Goal: Task Accomplishment & Management: Complete application form

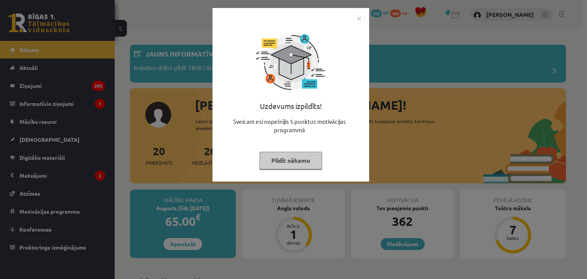
click at [294, 164] on button "Pildīt nākamo" at bounding box center [290, 161] width 63 height 18
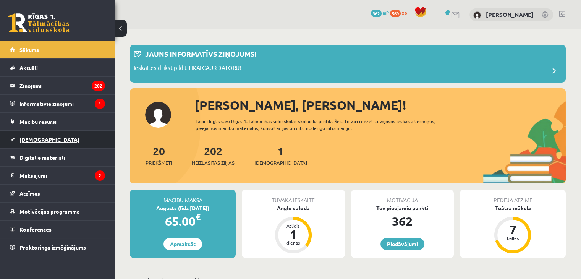
click at [56, 132] on link "[DEMOGRAPHIC_DATA]" at bounding box center [57, 140] width 95 height 18
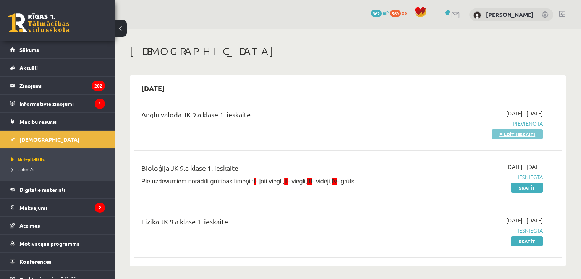
click at [525, 135] on link "Pildīt ieskaiti" at bounding box center [516, 134] width 51 height 10
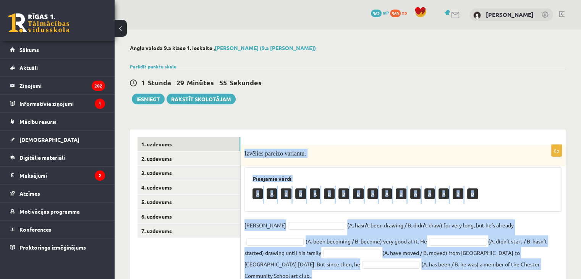
scroll to position [56, 0]
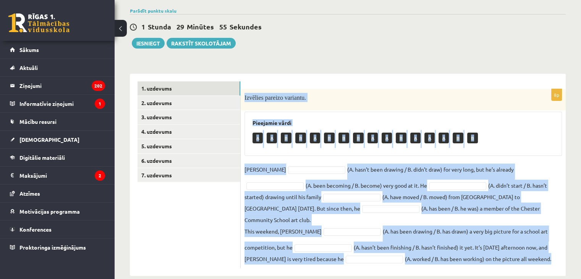
drag, startPoint x: 243, startPoint y: 151, endPoint x: 542, endPoint y: 296, distance: 332.3
click at [542, 223] on html "0 Dāvanas 362 mP 569 xp Renārs Kirins Sākums Aktuāli Kā mācīties eSKOLĀ Kontakt…" at bounding box center [290, 83] width 581 height 279
copy div "Izvēlies pareizo variantu. Pieejamie vārdi A A B B A B B B A A B A A A B B Dann…"
click at [532, 106] on div "Izvēlies pareizo variantu." at bounding box center [403, 99] width 325 height 21
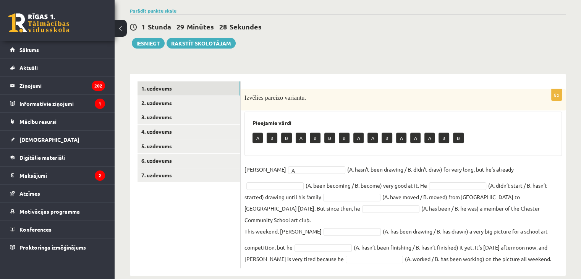
drag, startPoint x: 512, startPoint y: 173, endPoint x: 512, endPoint y: 167, distance: 6.1
click at [512, 173] on fieldset "Danny A * (A. hasn’t been drawing / B. didn’t draw) for very long, but he’s alr…" at bounding box center [402, 213] width 317 height 101
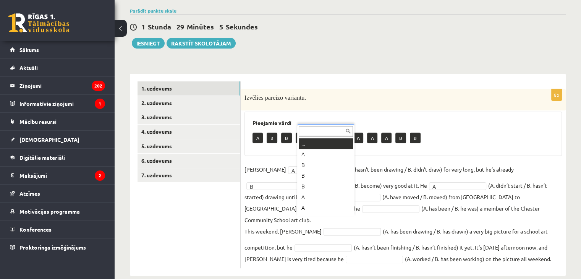
scroll to position [9, 0]
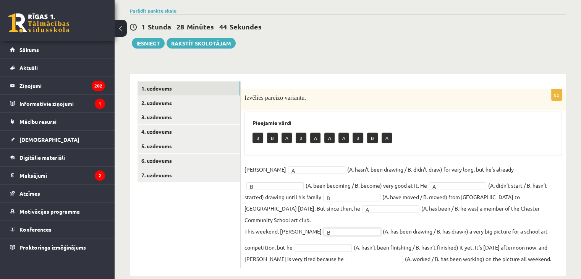
click at [278, 228] on fieldset "Danny A * (A. hasn’t been drawing / B. didn’t draw) for very long, but he’s alr…" at bounding box center [402, 213] width 317 height 101
click at [177, 105] on link "2. uzdevums" at bounding box center [188, 103] width 103 height 14
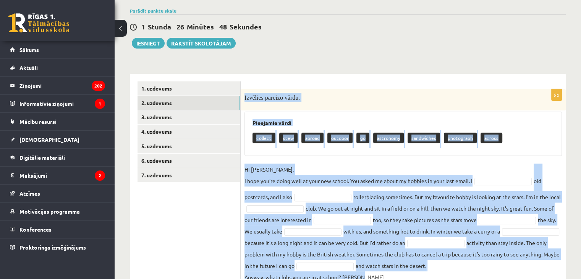
scroll to position [86, 0]
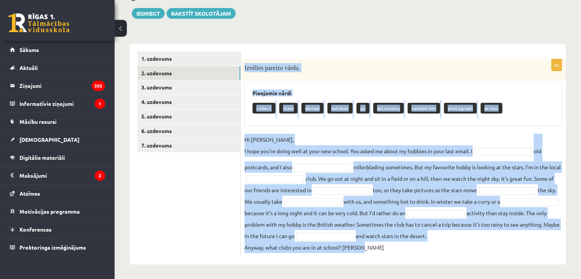
drag, startPoint x: 244, startPoint y: 98, endPoint x: 338, endPoint y: 211, distance: 147.3
click at [487, 193] on html "0 Dāvanas 362 mP 569 xp Renārs Kirins Sākums Aktuāli Kā mācīties eSKOLĀ Kontakt…" at bounding box center [290, 53] width 581 height 279
copy div "Izvēlies pareizo vārdu. Pieejamie vārdi collect stew abroad outdoor go astronom…"
click at [266, 106] on p "collect" at bounding box center [263, 108] width 23 height 11
drag, startPoint x: 241, startPoint y: 65, endPoint x: 507, endPoint y: 233, distance: 315.1
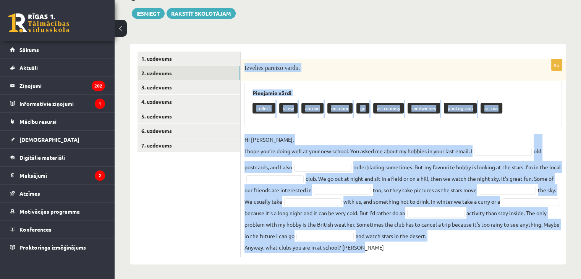
click at [515, 244] on div "9p Izvēlies pareizo vārdu. Pieejamie vārdi collect stew abroad outdoor go astro…" at bounding box center [403, 157] width 325 height 197
copy div "Izvēlies pareizo vārdu. Pieejamie vārdi collect stew abroad outdoor go astronom…"
click at [388, 137] on p "Hi Gracie, I hope you’re doing well at your new school. You asked me about my h…" at bounding box center [358, 145] width 228 height 23
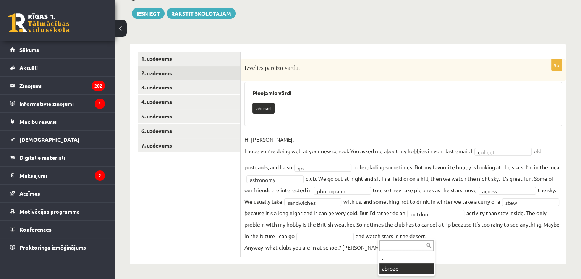
scroll to position [68, 0]
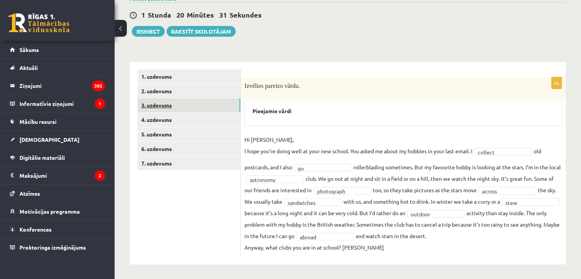
click at [163, 105] on link "3. uzdevums" at bounding box center [188, 105] width 103 height 14
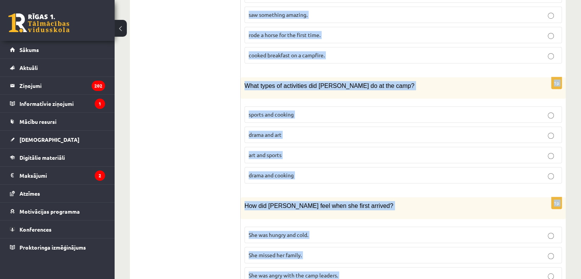
scroll to position [683, 0]
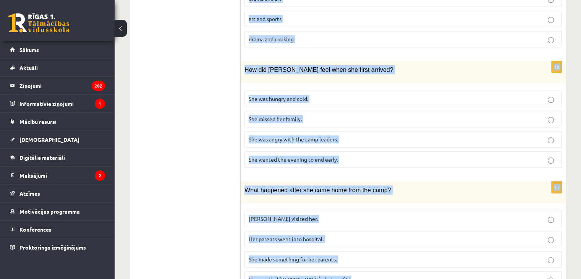
drag, startPoint x: 249, startPoint y: 35, endPoint x: 360, endPoint y: 245, distance: 237.8
copy form "Lasi tekstu un izvēlies pareizo variantu. A Scottish summer camp Summer camps a…"
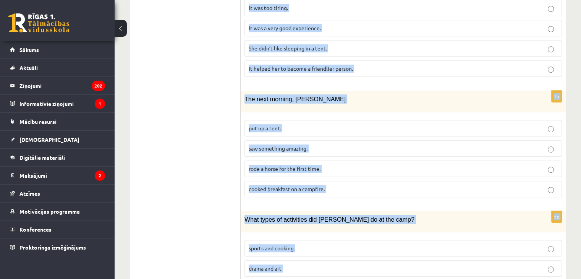
scroll to position [302, 0]
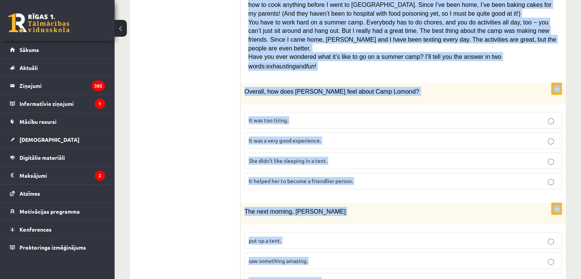
click at [279, 136] on p "It was a very good experience." at bounding box center [403, 140] width 309 height 8
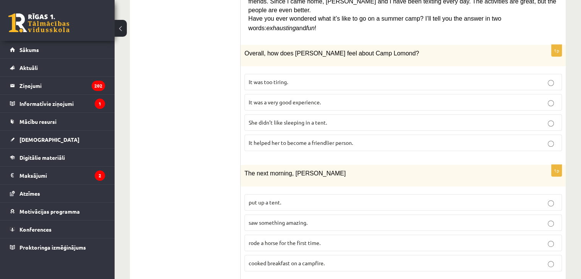
click at [261, 219] on span "saw something amazing." at bounding box center [278, 222] width 59 height 7
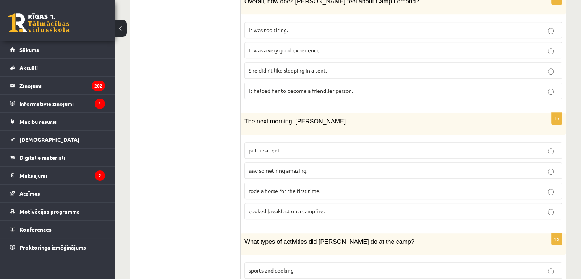
scroll to position [493, 0]
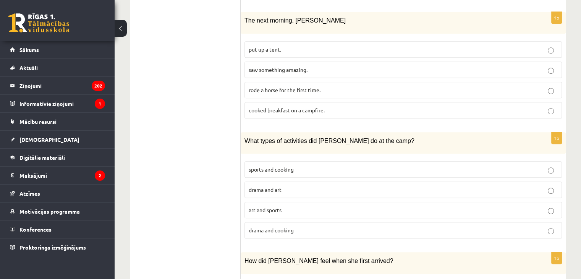
click at [258, 166] on span "sports and cooking" at bounding box center [271, 169] width 45 height 7
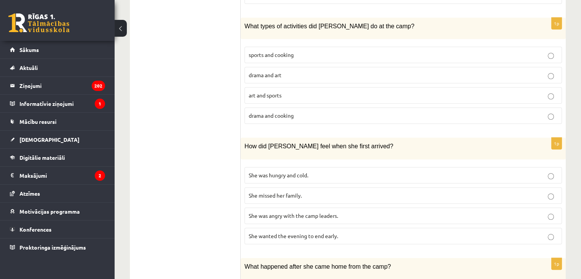
scroll to position [645, 0]
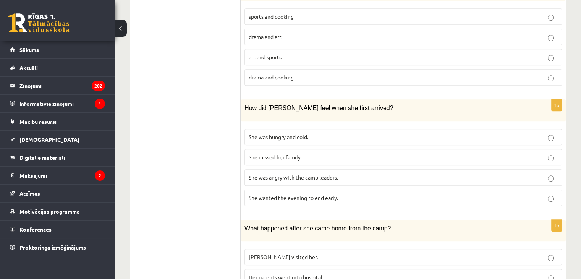
click at [275, 194] on span "She wanted the evening to end early." at bounding box center [293, 197] width 89 height 7
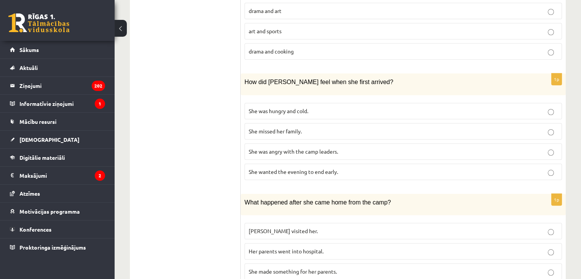
scroll to position [683, 0]
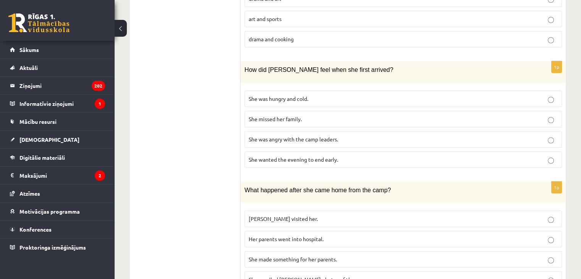
click at [265, 255] on span "She made something for her parents." at bounding box center [293, 258] width 88 height 7
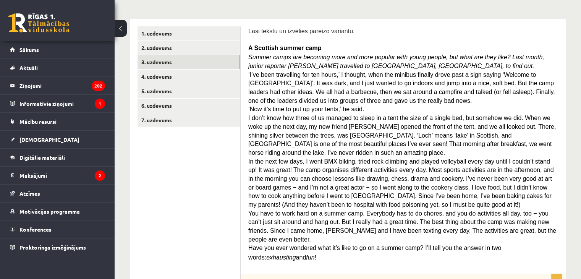
scroll to position [0, 0]
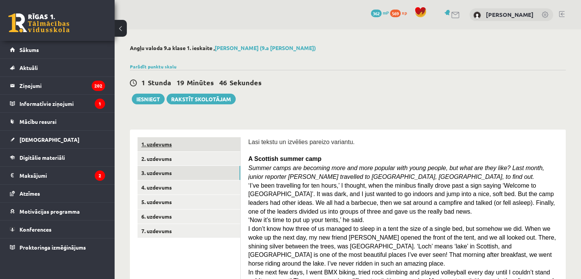
click at [159, 147] on link "1. uzdevums" at bounding box center [188, 144] width 103 height 14
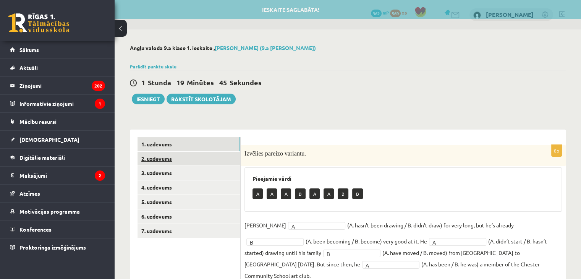
click at [159, 155] on link "2. uzdevums" at bounding box center [188, 159] width 103 height 14
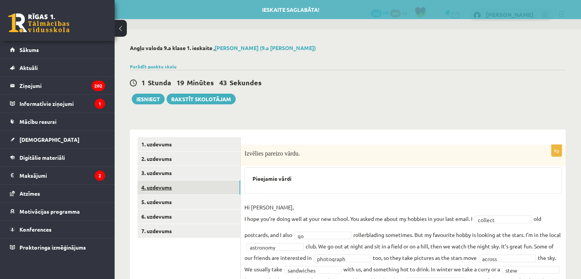
click at [166, 183] on link "4. uzdevums" at bounding box center [188, 187] width 103 height 14
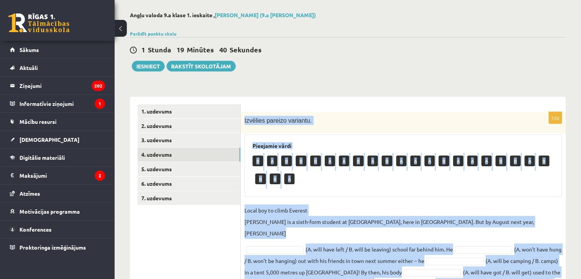
scroll to position [142, 0]
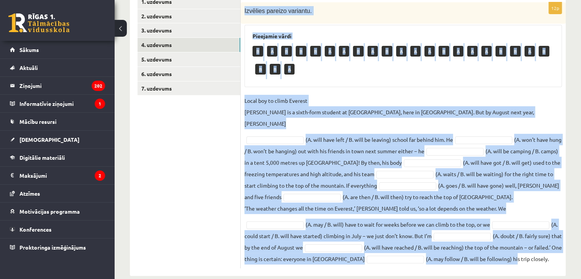
drag, startPoint x: 241, startPoint y: 154, endPoint x: 393, endPoint y: 216, distance: 163.5
copy div "Izvēlies pareizo variantu. Pieejamie vārdi B A B B B A A B A B A A A B A A A B …"
click at [419, 100] on p "Local boy to climb Everest Nathan Short is a sixth-form student at Pittville Co…" at bounding box center [402, 112] width 317 height 34
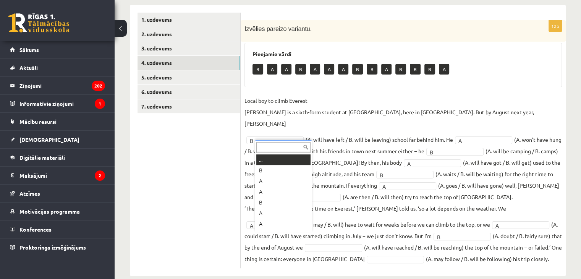
scroll to position [9, 0]
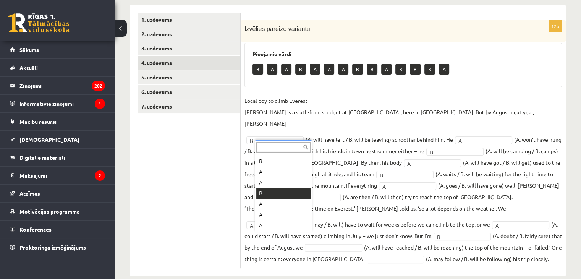
drag, startPoint x: 280, startPoint y: 194, endPoint x: 305, endPoint y: 213, distance: 31.2
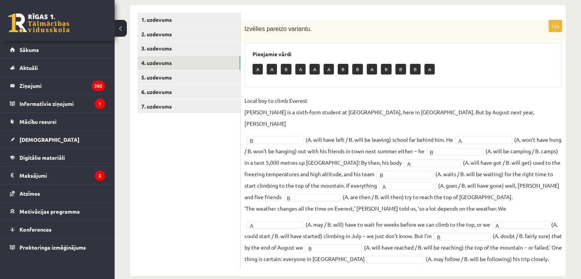
click at [352, 242] on fieldset "Local boy to climb Everest Nathan Short is a sixth-form student at Pittville Co…" at bounding box center [402, 180] width 317 height 170
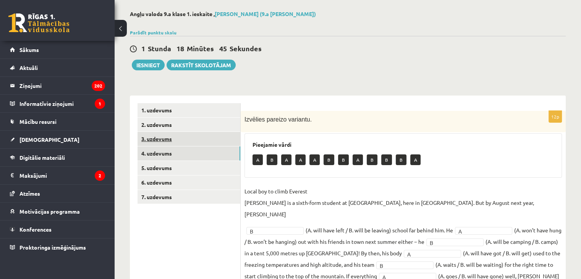
scroll to position [10, 0]
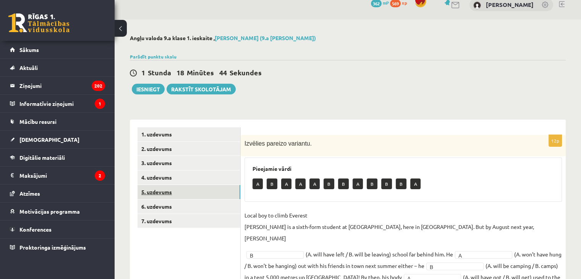
click at [172, 189] on link "5. uzdevums" at bounding box center [188, 192] width 103 height 14
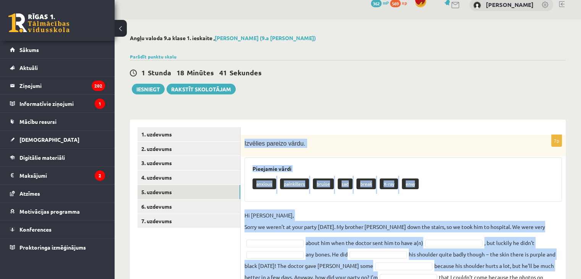
scroll to position [63, 0]
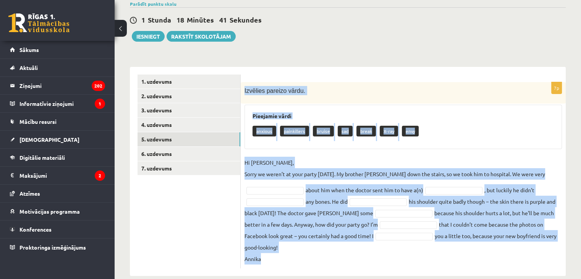
drag, startPoint x: 245, startPoint y: 141, endPoint x: 348, endPoint y: 236, distance: 140.8
click at [397, 216] on html "0 Dāvanas 362 mP 569 xp Renārs Kirins Sākums Aktuāli Kā mācīties eSKOLĀ Kontakt…" at bounding box center [290, 76] width 581 height 279
click at [318, 151] on div "7p Izvēlies pareizo vārdu. Pieejamie vārdi anxious painkillers bruise sad break…" at bounding box center [403, 175] width 325 height 186
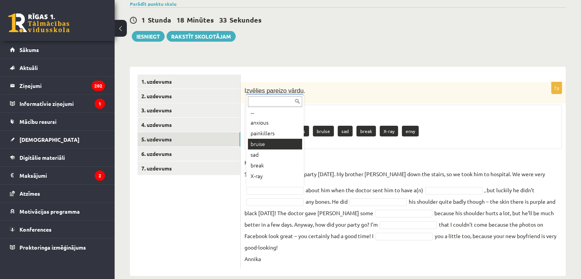
scroll to position [0, 0]
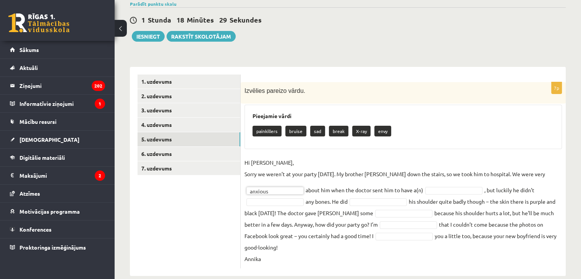
drag, startPoint x: 283, startPoint y: 184, endPoint x: 280, endPoint y: 187, distance: 5.1
click at [282, 185] on fieldset "Hi Jenny, Sorry we weren’t at your party yesterday. My brother Kevin fell down …" at bounding box center [402, 211] width 317 height 108
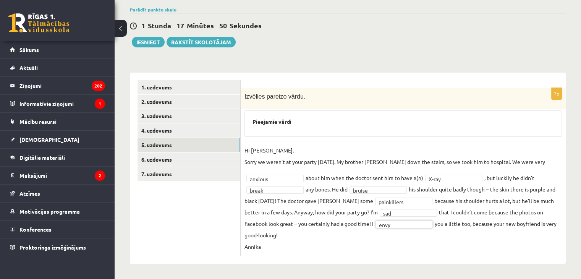
scroll to position [45, 0]
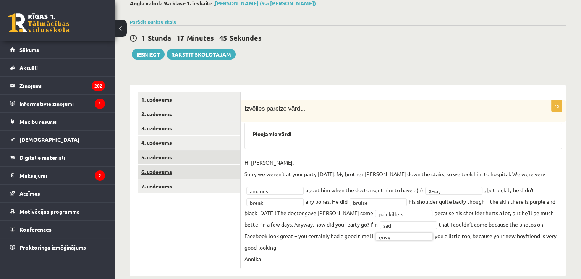
click at [203, 176] on link "6. uzdevums" at bounding box center [188, 172] width 103 height 14
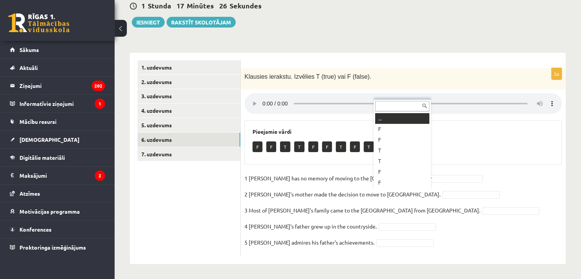
scroll to position [9, 0]
click at [388, 202] on fieldset "1 Lila has no memory of moving to the UK. T * 2 Lila's mother made the decision…" at bounding box center [402, 212] width 317 height 80
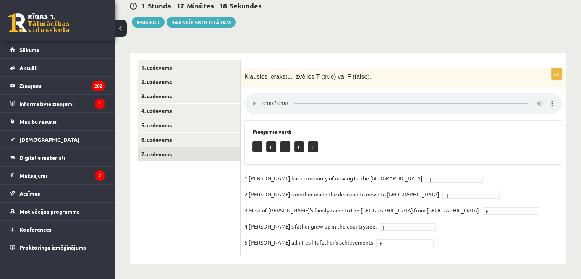
click at [185, 157] on link "7. uzdevums" at bounding box center [188, 154] width 103 height 14
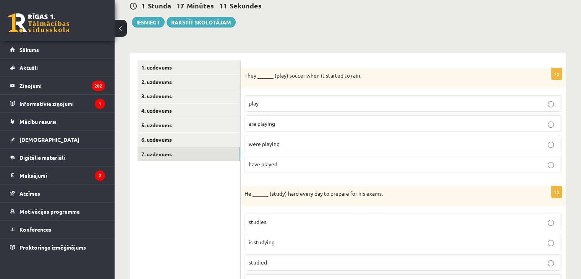
click at [259, 148] on label "were playing" at bounding box center [402, 144] width 317 height 16
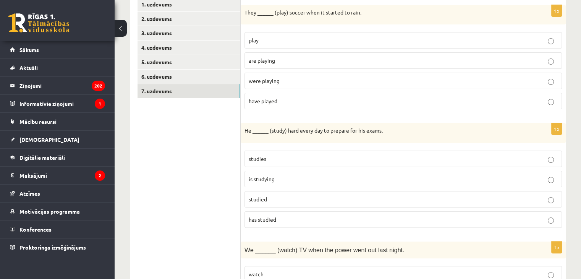
scroll to position [153, 0]
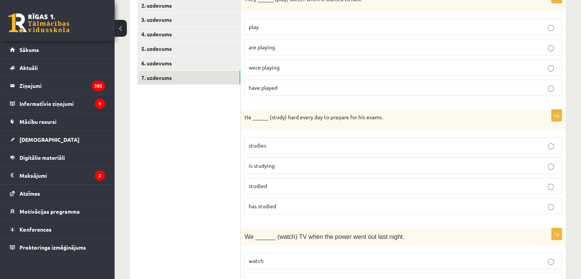
click at [264, 145] on span "studies" at bounding box center [258, 145] width 18 height 7
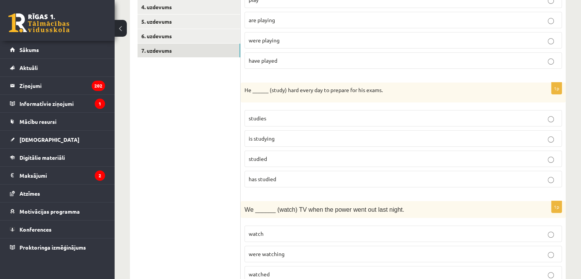
scroll to position [191, 0]
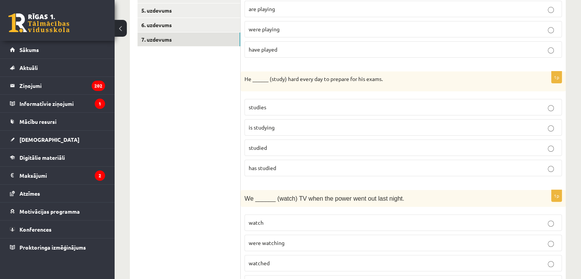
click at [306, 127] on p "is studying" at bounding box center [403, 127] width 309 height 8
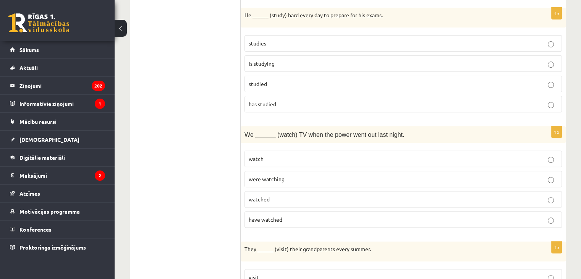
scroll to position [268, 0]
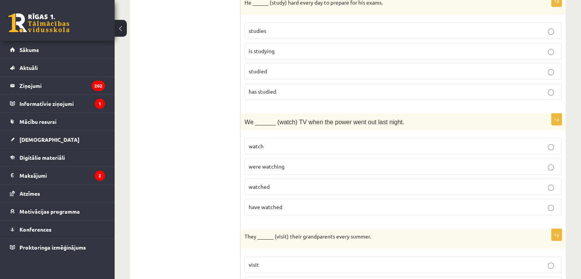
click at [310, 165] on p "were watching" at bounding box center [403, 166] width 309 height 8
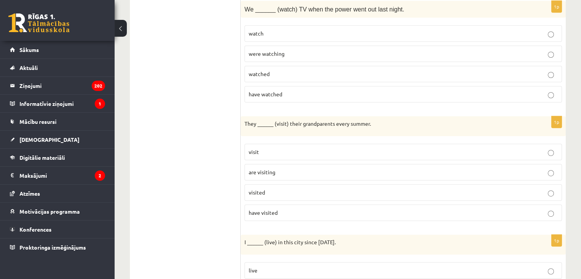
scroll to position [382, 0]
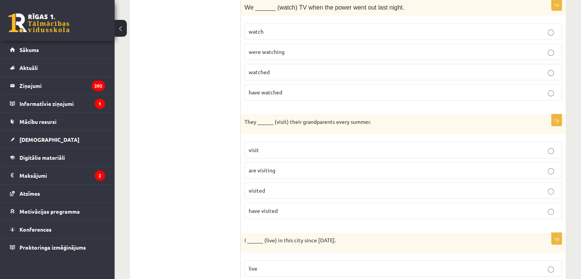
click at [289, 147] on p "visit" at bounding box center [403, 150] width 309 height 8
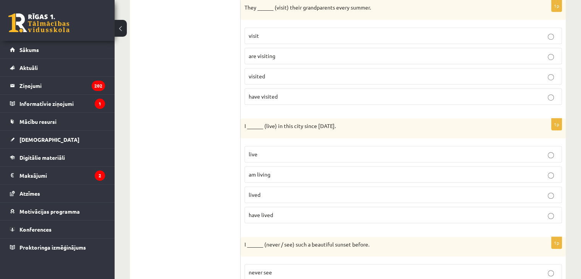
scroll to position [497, 0]
click at [298, 152] on p "live" at bounding box center [403, 154] width 309 height 8
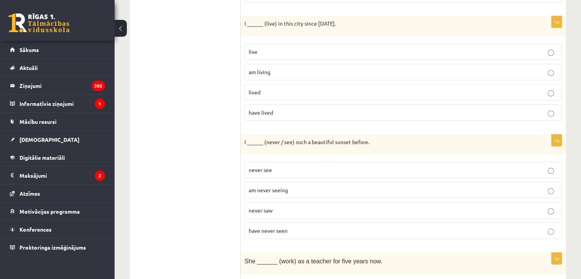
scroll to position [611, 0]
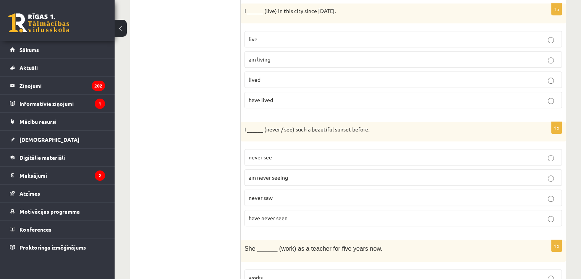
click at [335, 220] on label "have never seen" at bounding box center [402, 218] width 317 height 16
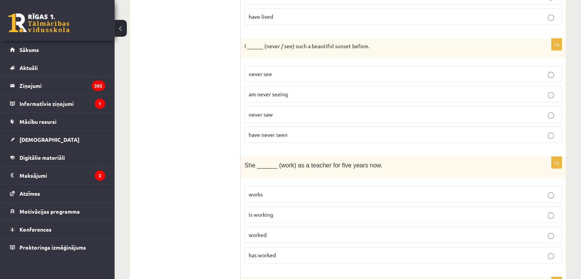
scroll to position [726, 0]
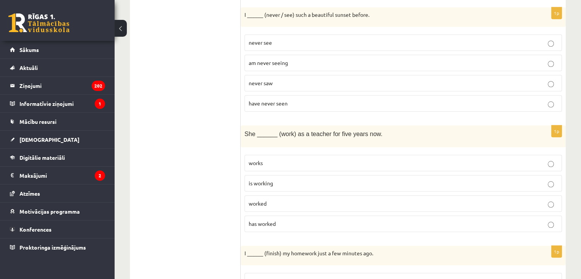
click at [334, 220] on p "has worked" at bounding box center [403, 224] width 309 height 8
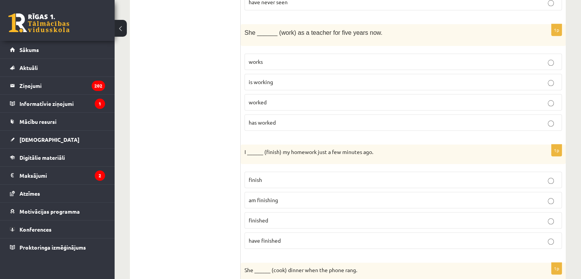
scroll to position [840, 0]
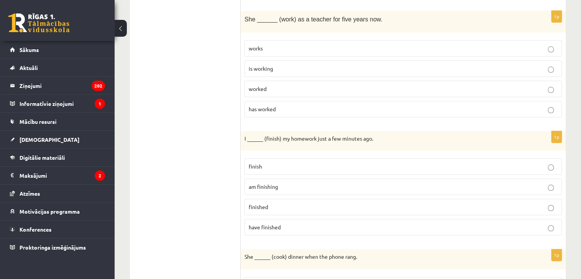
click at [323, 203] on p "finished" at bounding box center [403, 207] width 309 height 8
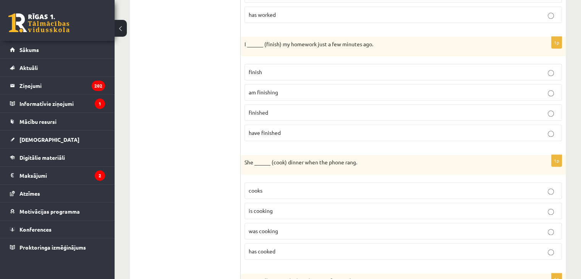
scroll to position [955, 0]
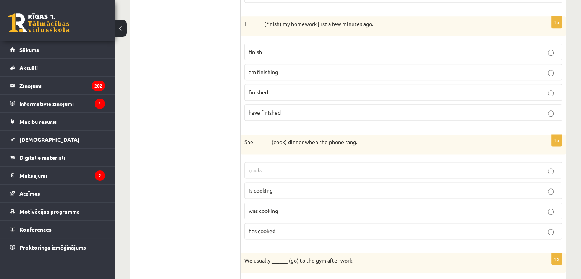
click at [325, 207] on p "was cooking" at bounding box center [403, 211] width 309 height 8
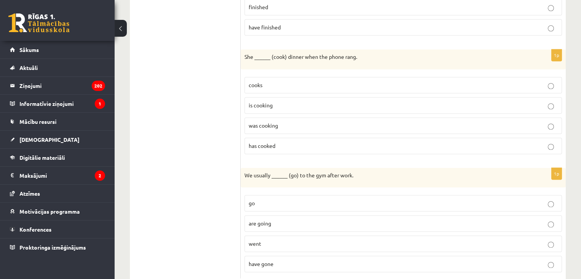
scroll to position [1055, 0]
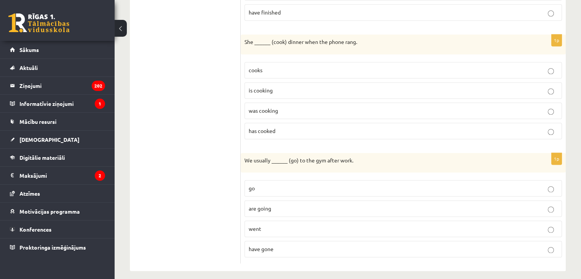
click at [309, 187] on label "go" at bounding box center [402, 188] width 317 height 16
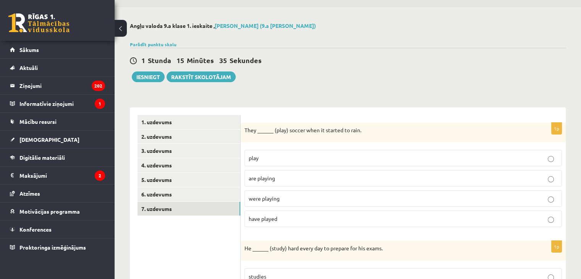
scroll to position [0, 0]
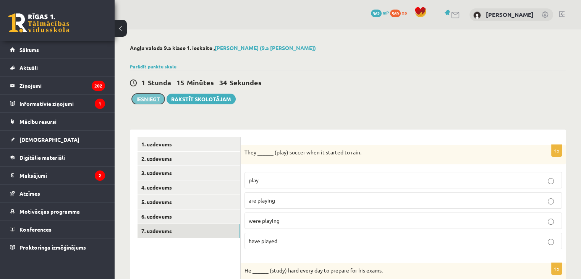
click at [158, 102] on button "Iesniegt" at bounding box center [148, 99] width 33 height 11
